Goal: Information Seeking & Learning: Learn about a topic

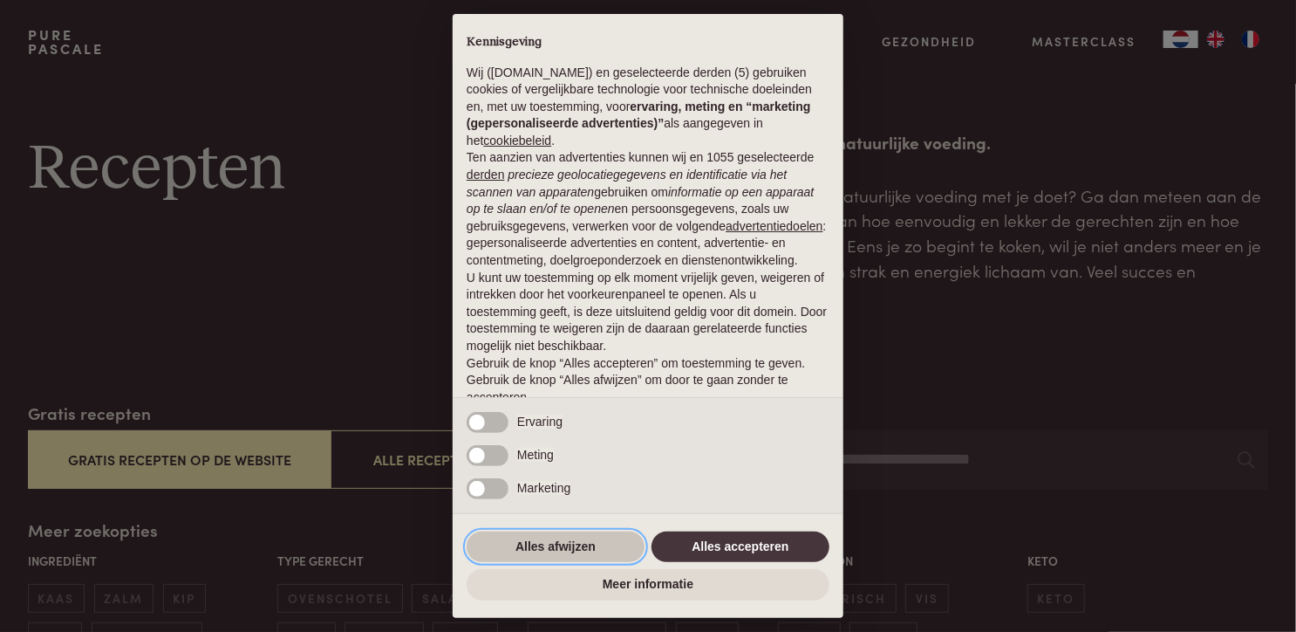
click at [535, 537] on button "Alles afwijzen" at bounding box center [556, 546] width 178 height 31
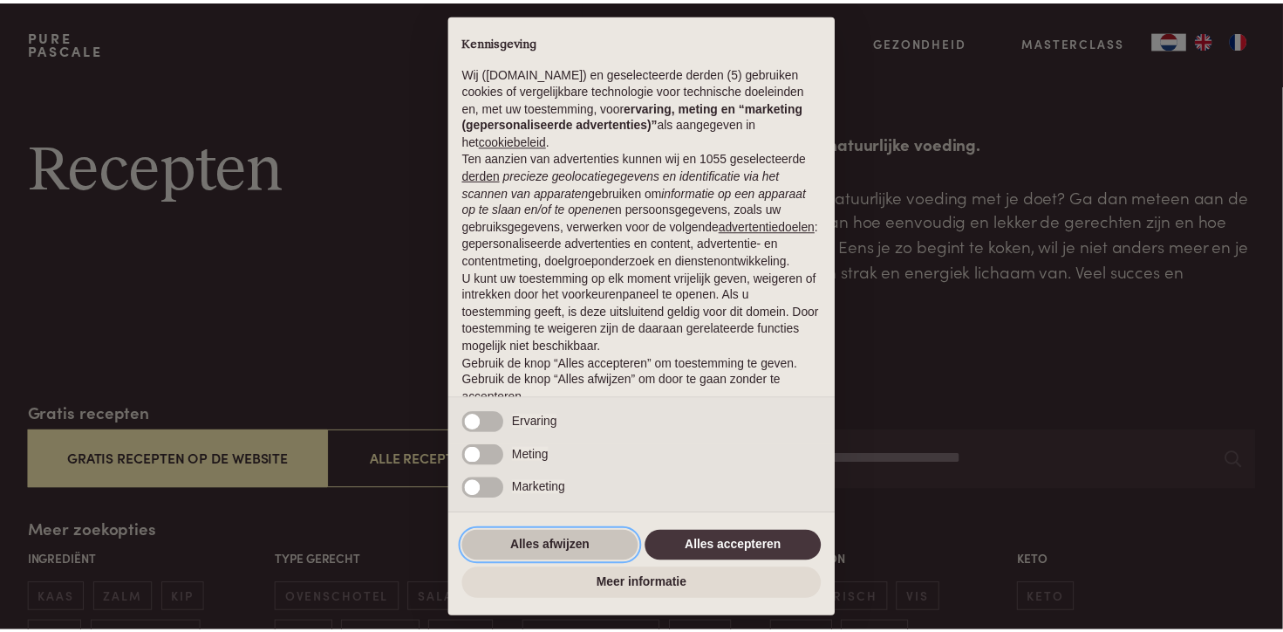
scroll to position [70, 0]
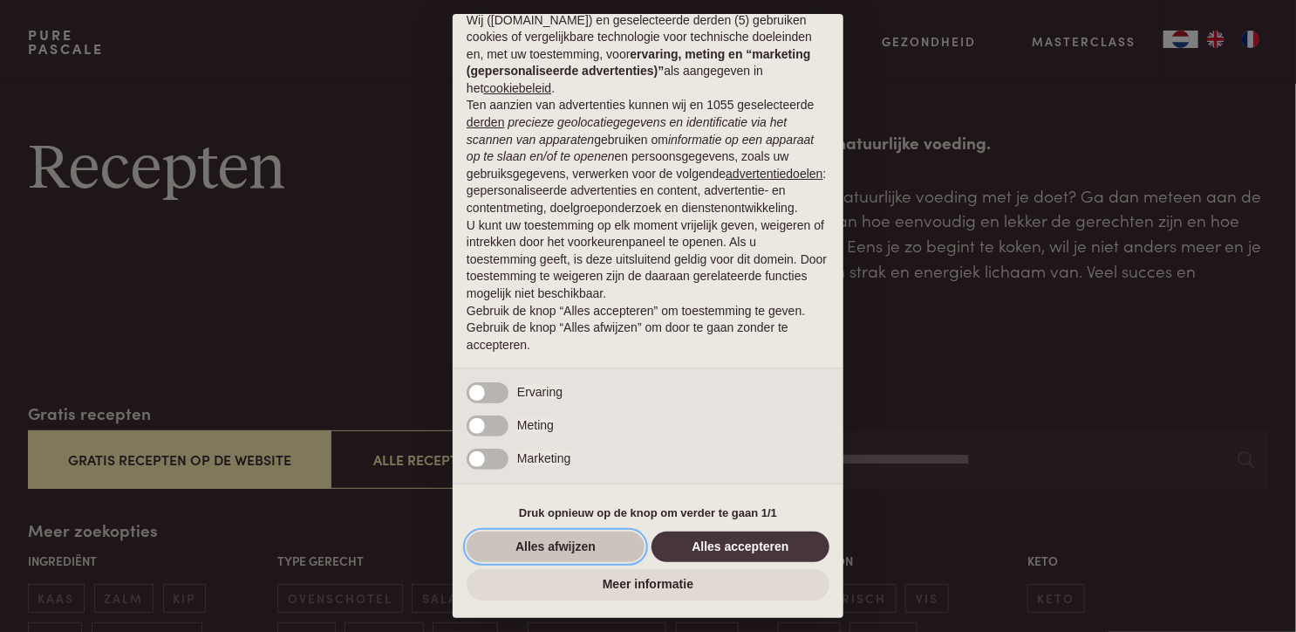
click at [526, 539] on button "Alles afwijzen" at bounding box center [556, 546] width 178 height 31
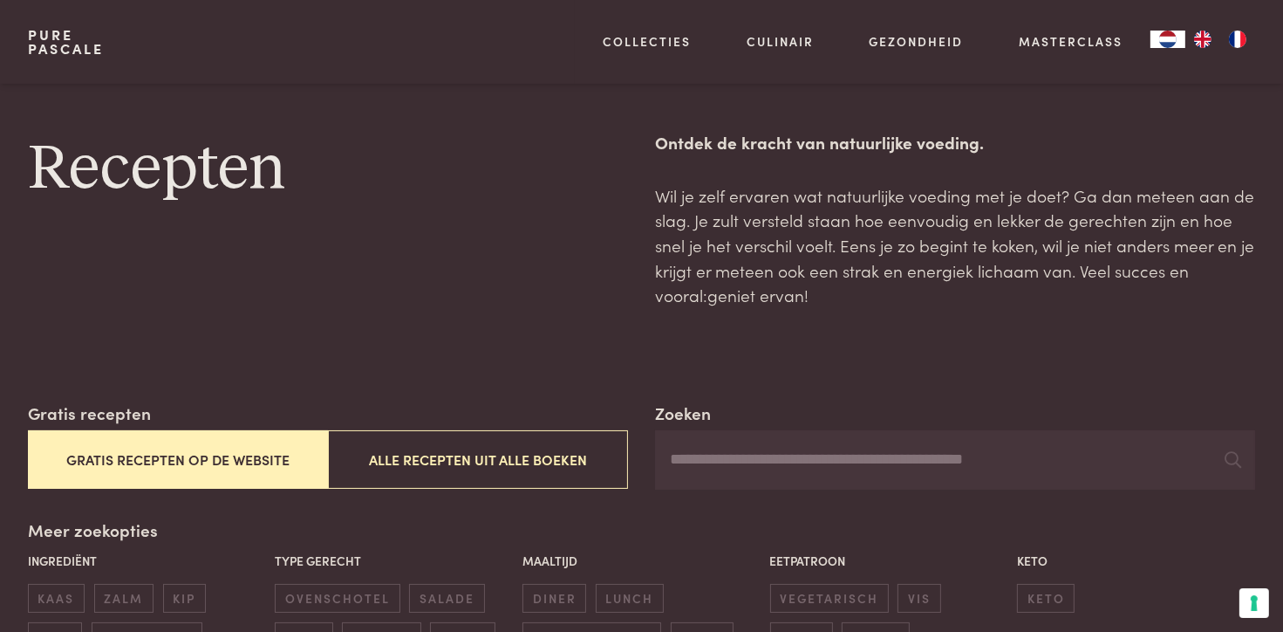
scroll to position [262, 0]
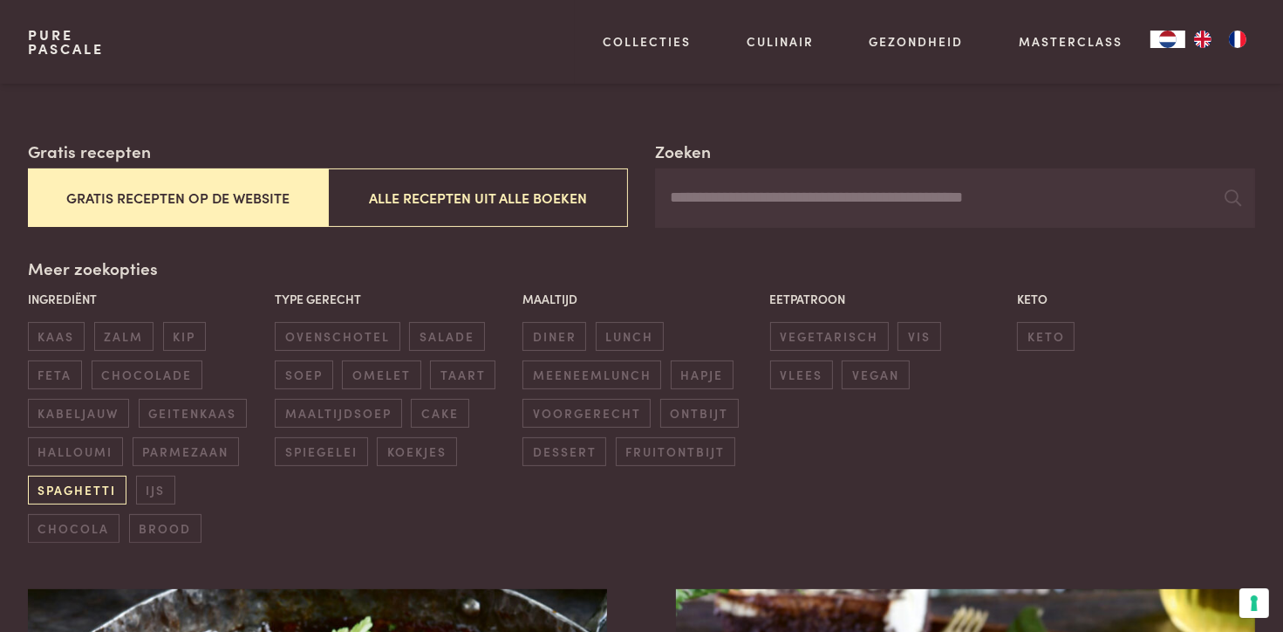
click at [94, 486] on span "spaghetti" at bounding box center [77, 489] width 99 height 29
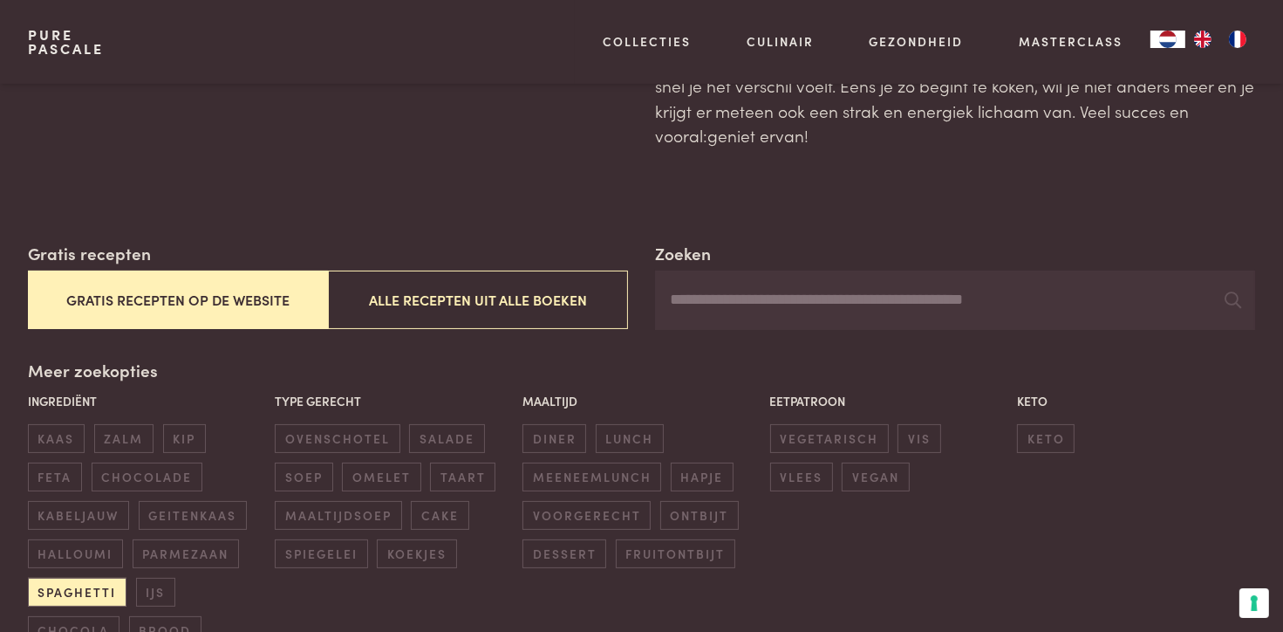
scroll to position [128, 0]
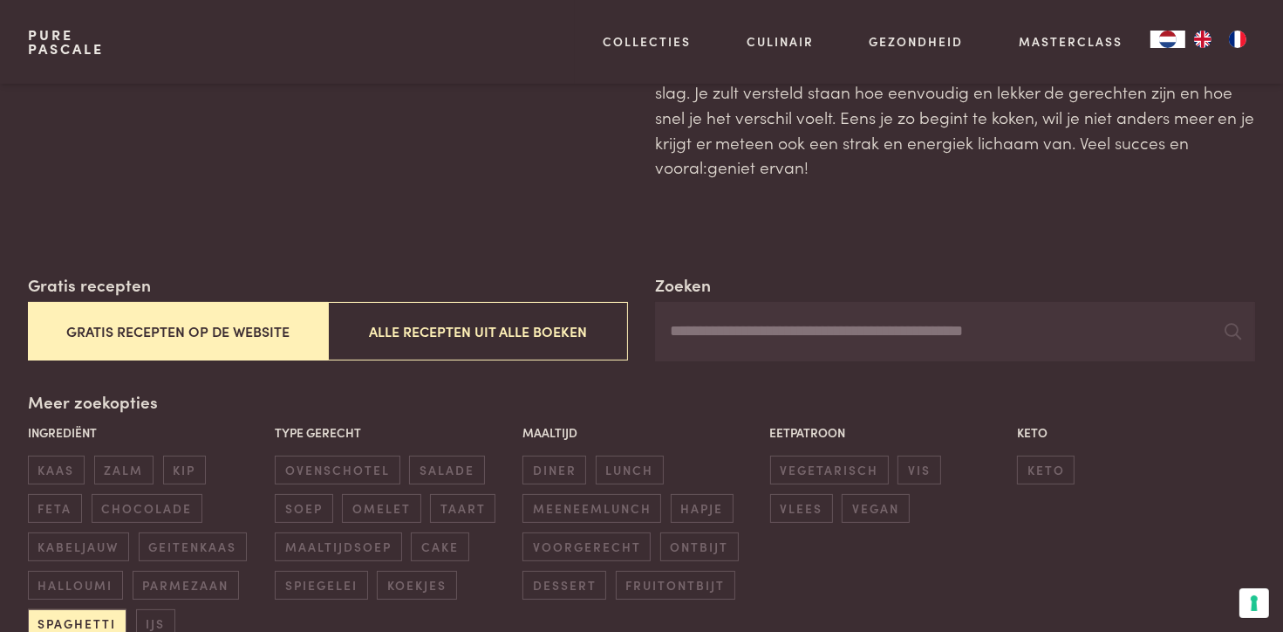
click at [671, 341] on input "Zoeken" at bounding box center [955, 331] width 600 height 59
type input "*"
type input "**********"
click at [266, 323] on button "Gratis recepten op de website" at bounding box center [178, 331] width 300 height 58
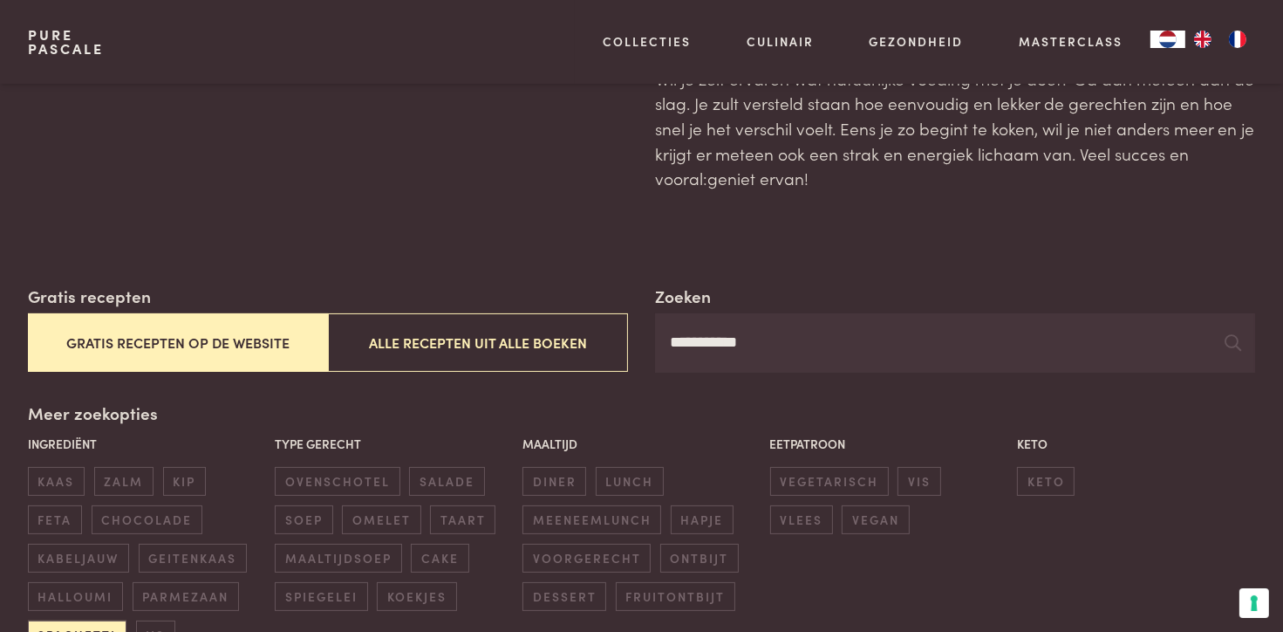
scroll to position [0, 0]
